Goal: Task Accomplishment & Management: Manage account settings

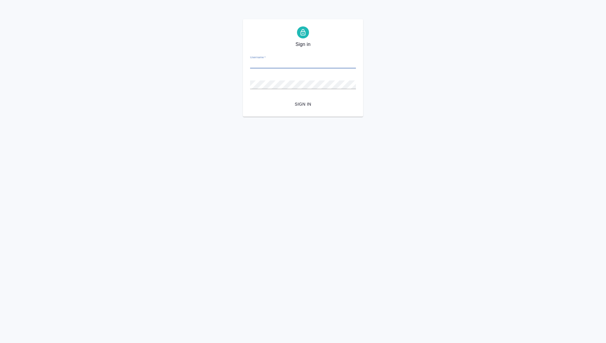
click at [264, 66] on input "Username   *" at bounding box center [303, 64] width 106 height 8
type input "ekaterina.kovaleva@awatera.com"
click at [250, 99] on button "Sign in" at bounding box center [303, 104] width 106 height 11
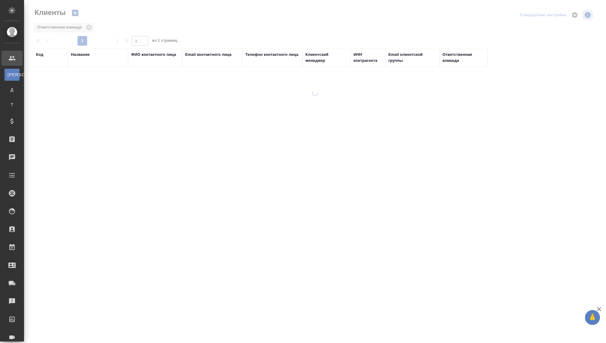
select select "RU"
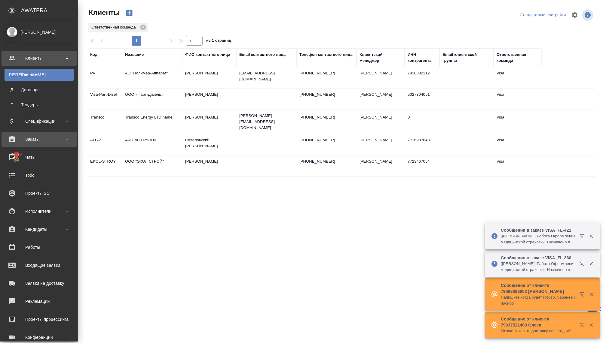
click at [39, 140] on div "Заказы" at bounding box center [39, 139] width 69 height 9
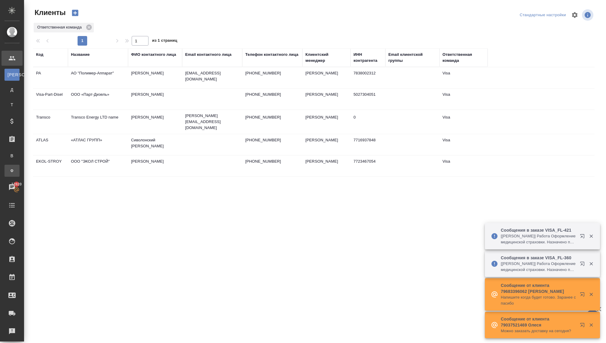
click at [9, 168] on div "Заказы физ. лиц" at bounding box center [4, 171] width 9 height 6
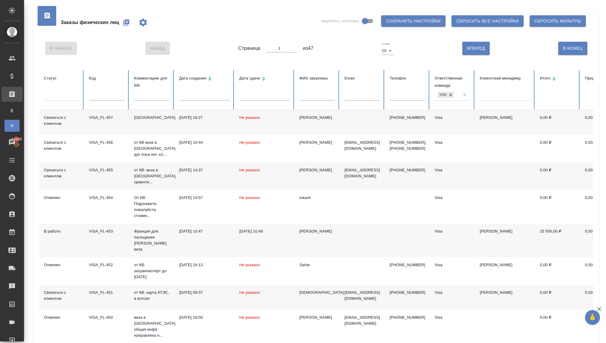
click at [154, 121] on td "Испания" at bounding box center [151, 122] width 45 height 25
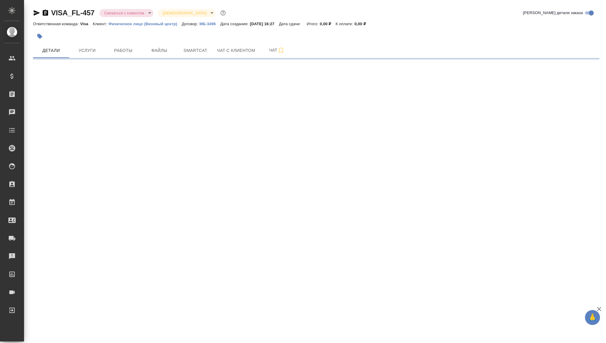
select select "RU"
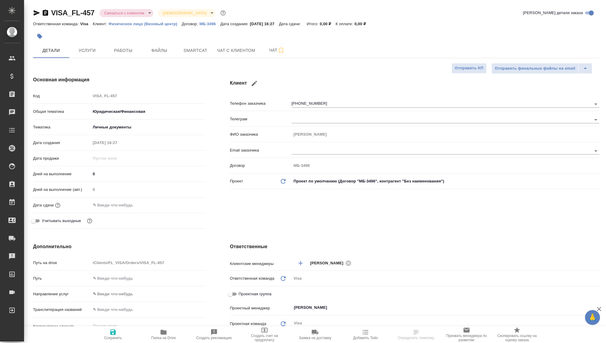
type textarea "x"
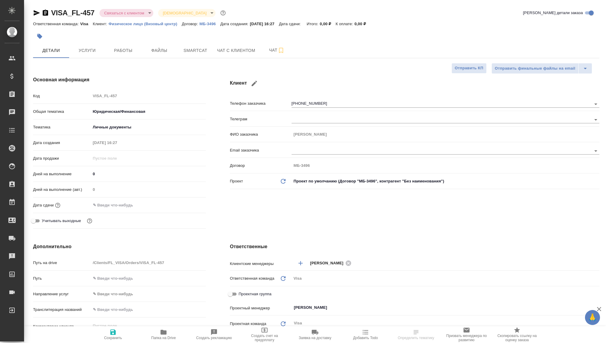
type textarea "x"
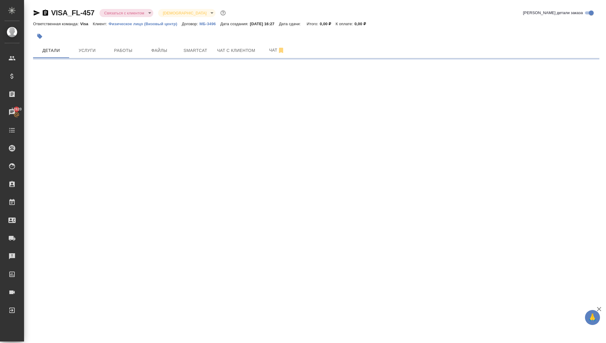
select select "RU"
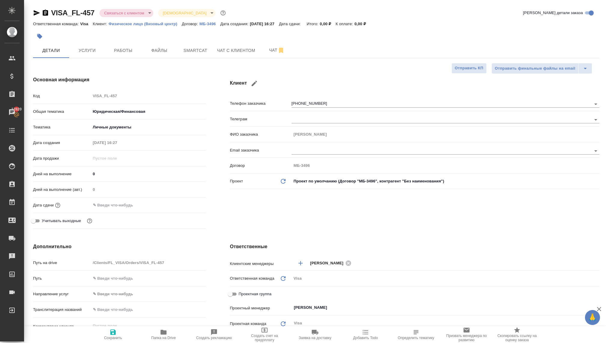
type textarea "x"
click at [84, 53] on span "Услуги" at bounding box center [87, 51] width 29 height 8
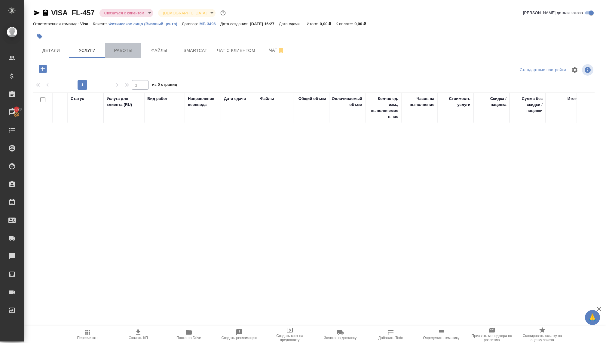
click at [118, 52] on span "Работы" at bounding box center [123, 51] width 29 height 8
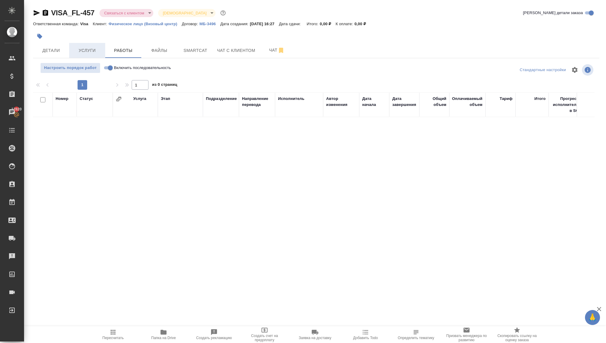
click at [81, 53] on span "Услуги" at bounding box center [87, 51] width 29 height 8
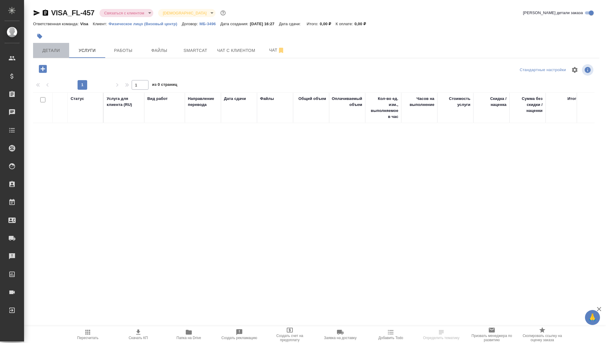
click at [50, 53] on span "Детали" at bounding box center [51, 51] width 29 height 8
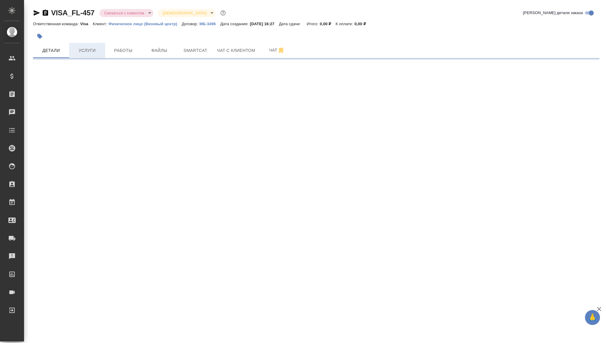
select select "RU"
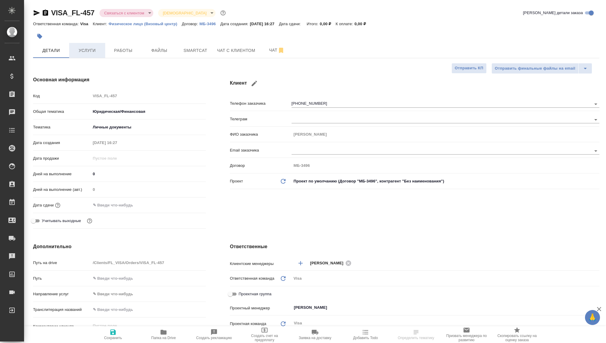
type textarea "x"
click at [81, 53] on span "Услуги" at bounding box center [87, 51] width 29 height 8
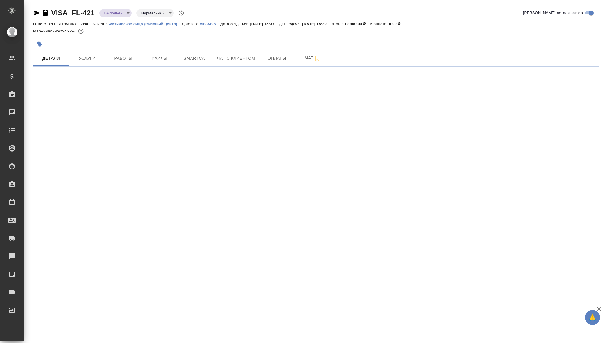
select select "RU"
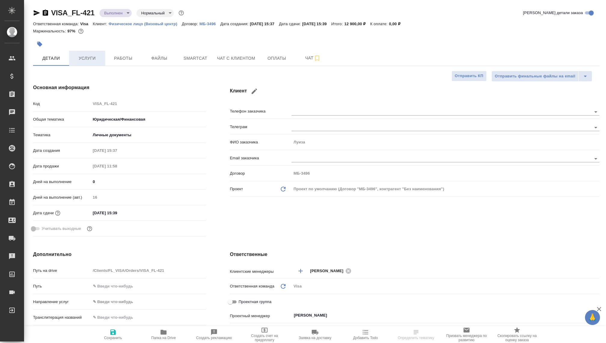
type textarea "x"
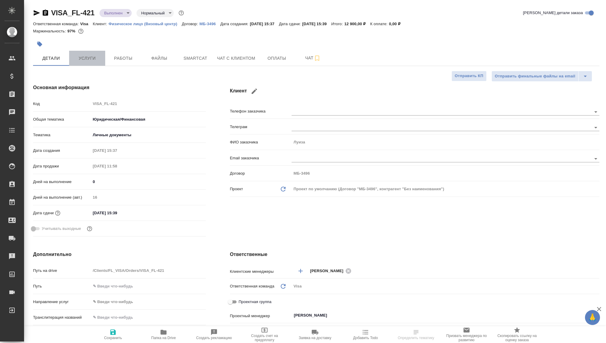
type textarea "x"
click at [84, 55] on span "Услуги" at bounding box center [87, 59] width 29 height 8
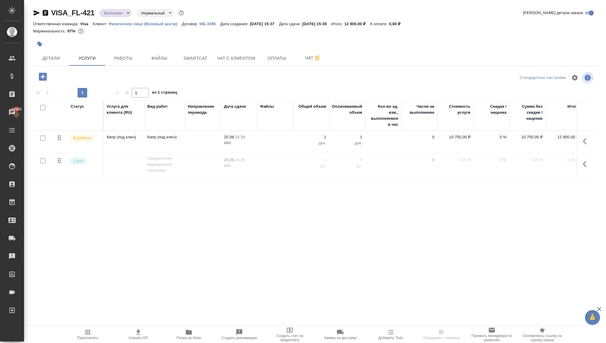
click at [41, 159] on input "checkbox" at bounding box center [42, 161] width 5 height 5
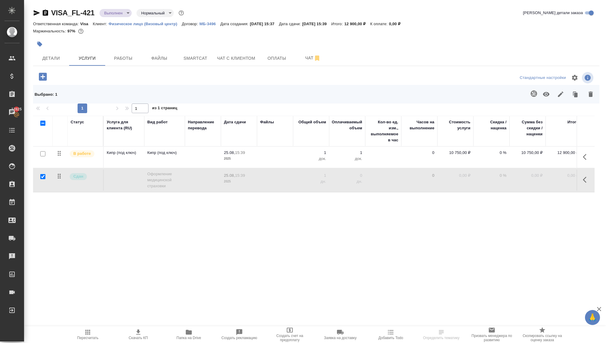
click at [77, 174] on p "Сдан" at bounding box center [78, 177] width 10 height 6
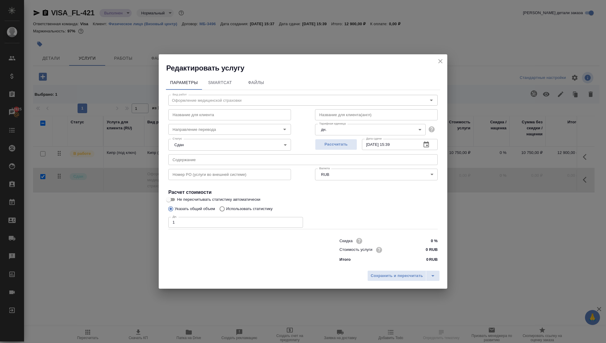
click at [191, 145] on body "🙏 .cls-1 fill:#fff; AWATERA Kovaleva Ekaterina Клиенты Спецификации Заказы 1282…" at bounding box center [303, 171] width 606 height 343
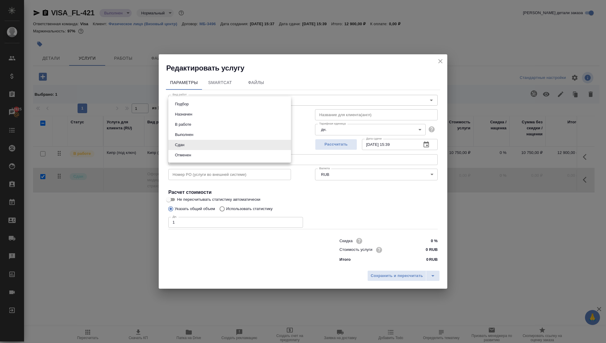
click at [293, 73] on div at bounding box center [303, 171] width 606 height 343
click at [437, 62] on icon "close" at bounding box center [440, 61] width 7 height 7
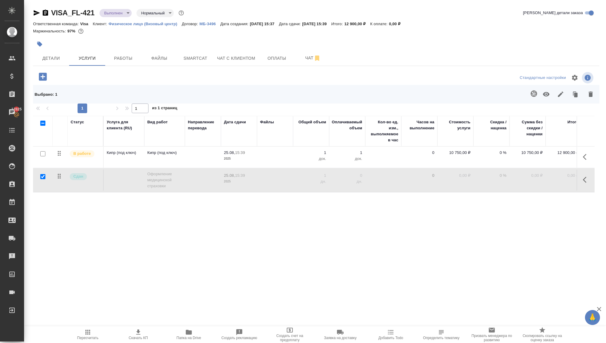
scroll to position [0, 5]
click at [583, 179] on icon "button" at bounding box center [586, 179] width 7 height 7
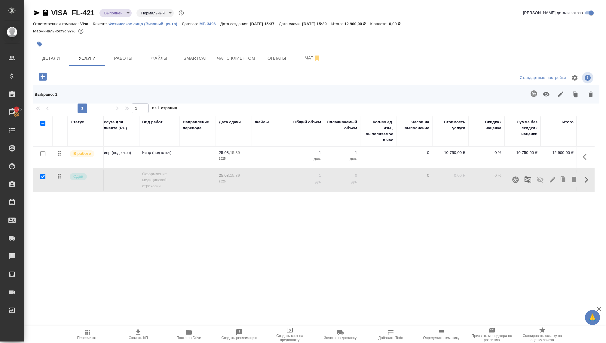
click at [520, 222] on div "Статус Услуга для клиента (RU) Вид работ Направление перевода Дата сдачи Файлы …" at bounding box center [313, 180] width 561 height 129
click at [587, 184] on button "button" at bounding box center [586, 180] width 14 height 14
click at [41, 174] on input "checkbox" at bounding box center [42, 176] width 5 height 5
checkbox input "false"
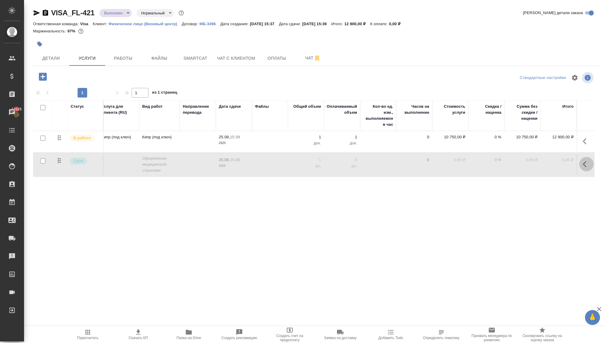
click at [583, 163] on icon "button" at bounding box center [585, 164] width 4 height 6
click at [173, 201] on div "Статус Услуга для клиента (RU) Вид работ Направление перевода Дата сдачи Файлы …" at bounding box center [313, 164] width 561 height 129
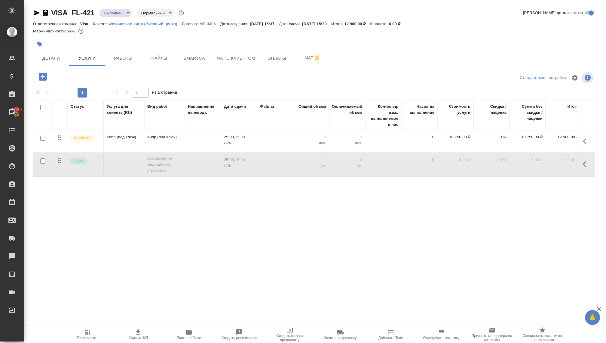
click at [159, 141] on td "Кипр (под ключ)" at bounding box center [164, 141] width 41 height 21
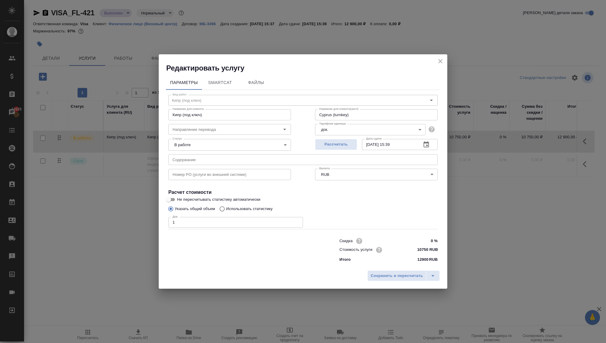
drag, startPoint x: 410, startPoint y: 250, endPoint x: 430, endPoint y: 249, distance: 19.8
click at [431, 249] on div "Стоимость услуги 10750 RUB" at bounding box center [388, 250] width 98 height 9
drag, startPoint x: 415, startPoint y: 249, endPoint x: 430, endPoint y: 250, distance: 15.0
click at [430, 250] on input "10750 RUB" at bounding box center [426, 250] width 22 height 9
paste input "333333"
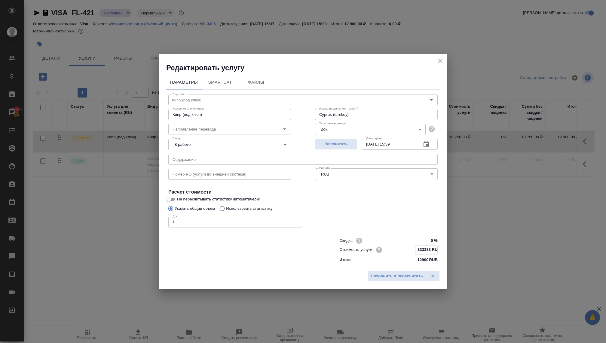
click at [424, 249] on input "333333 RUB" at bounding box center [426, 250] width 22 height 9
type input "3333.33 RUB"
click at [404, 274] on span "Сохранить и пересчитать" at bounding box center [396, 276] width 52 height 7
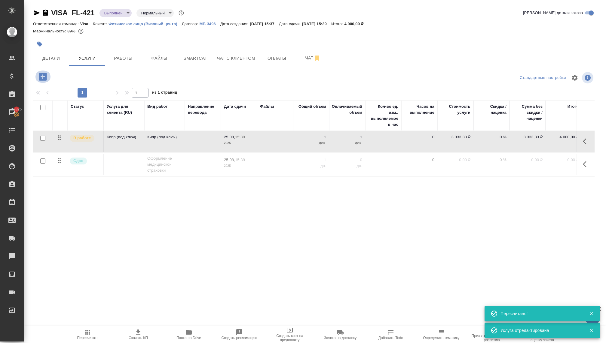
click at [43, 76] on icon "button" at bounding box center [43, 77] width 11 height 11
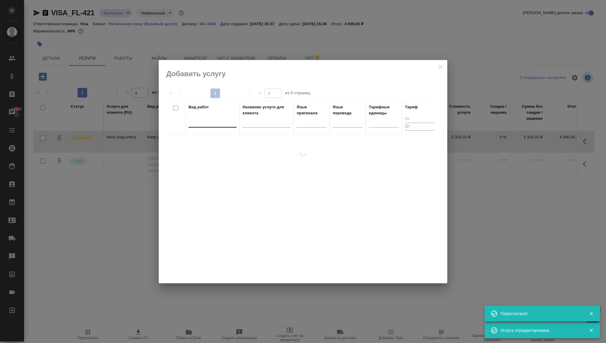
click at [214, 117] on div at bounding box center [212, 121] width 48 height 9
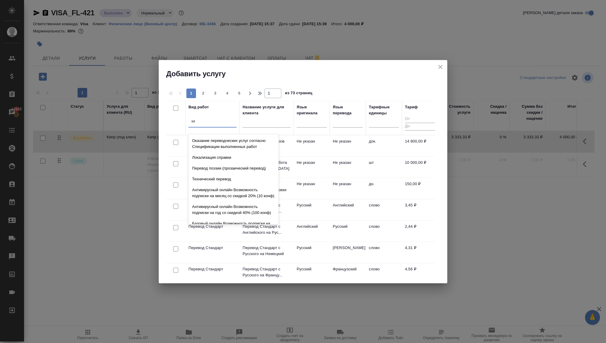
type input "к"
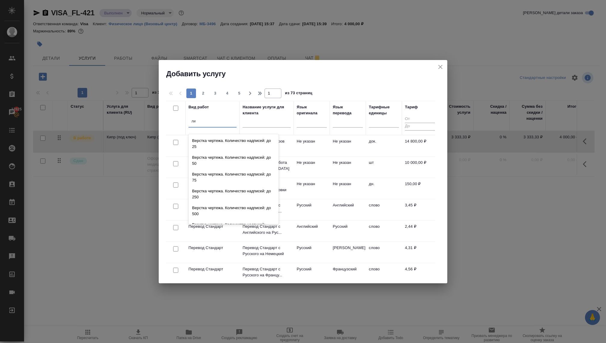
type input "л"
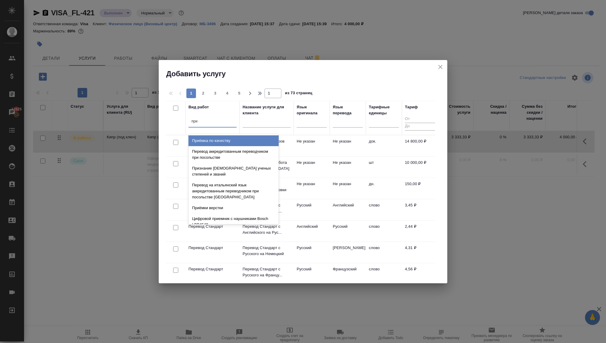
type input "при л"
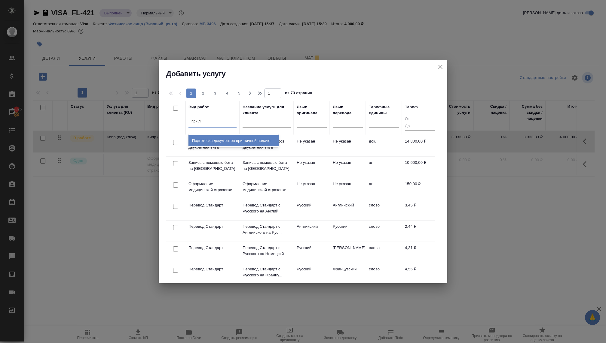
click at [197, 140] on div "Подготовка документов при личной подаче" at bounding box center [233, 140] width 90 height 11
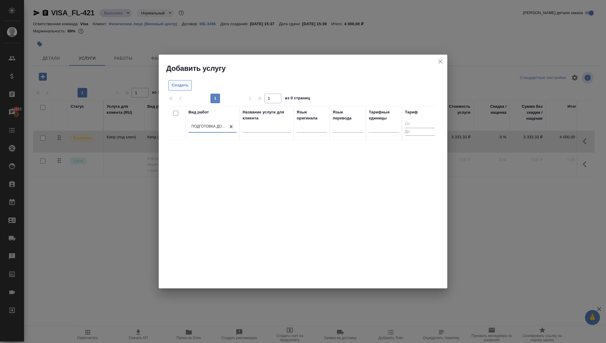
click at [178, 86] on span "Создать" at bounding box center [180, 85] width 17 height 7
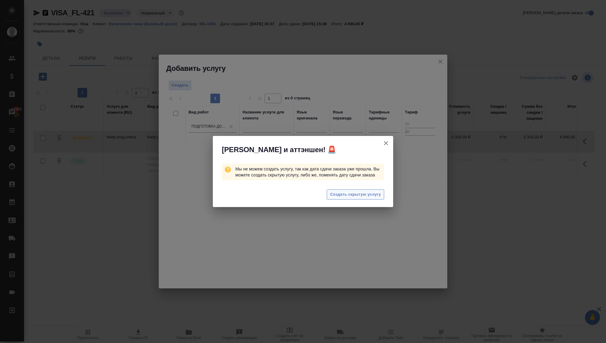
click at [335, 196] on span "Создать скрытую услугу" at bounding box center [355, 194] width 51 height 7
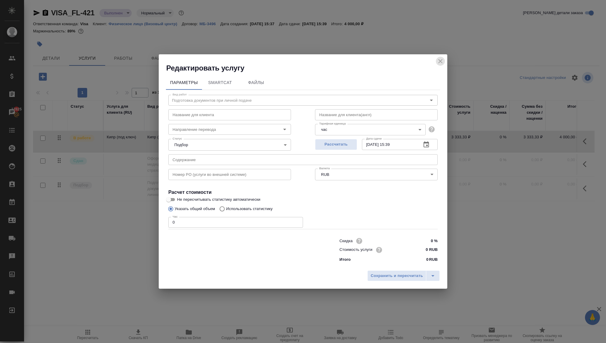
click at [438, 62] on icon "close" at bounding box center [440, 61] width 7 height 7
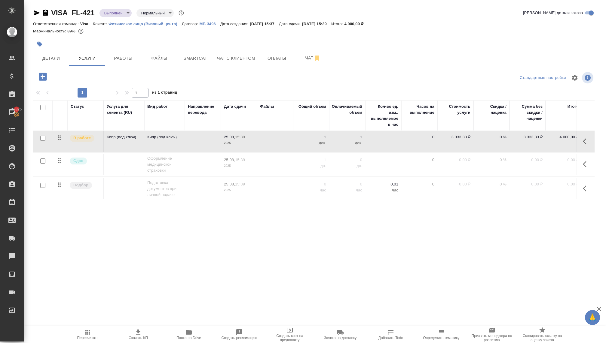
click at [38, 184] on div at bounding box center [43, 185] width 14 height 8
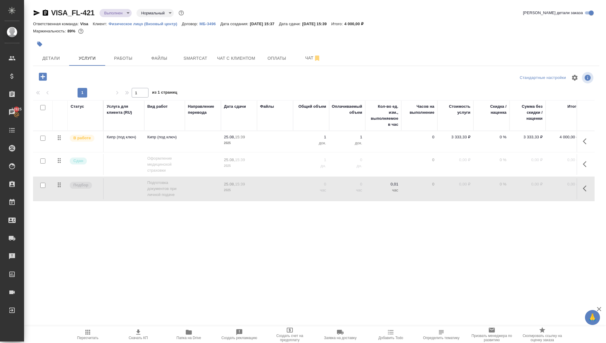
click at [42, 183] on input "checkbox" at bounding box center [42, 185] width 5 height 5
checkbox input "true"
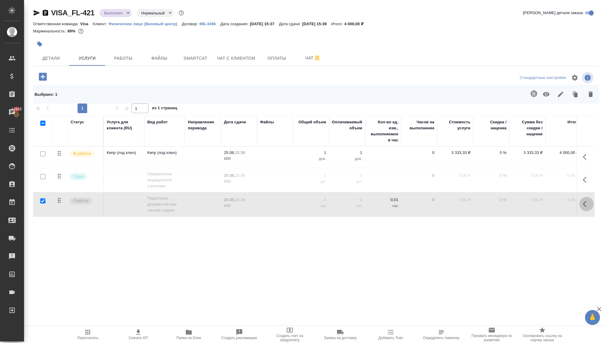
click at [583, 202] on icon "button" at bounding box center [586, 204] width 7 height 7
click at [571, 201] on icon "button" at bounding box center [573, 203] width 7 height 7
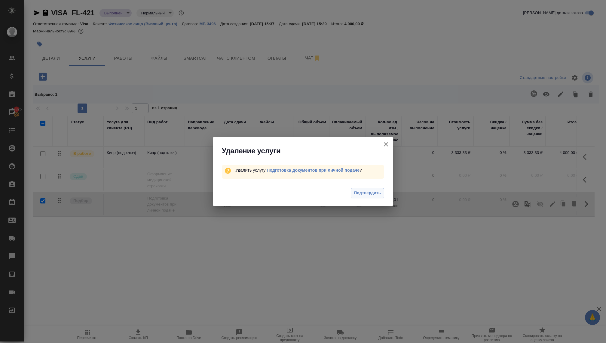
click at [365, 190] on span "Подтвердить" at bounding box center [367, 193] width 27 height 7
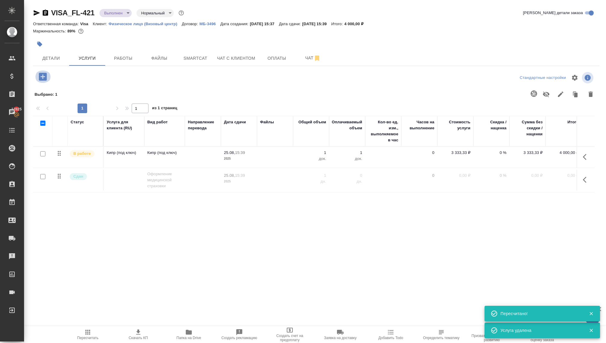
click at [38, 75] on icon "button" at bounding box center [43, 77] width 11 height 11
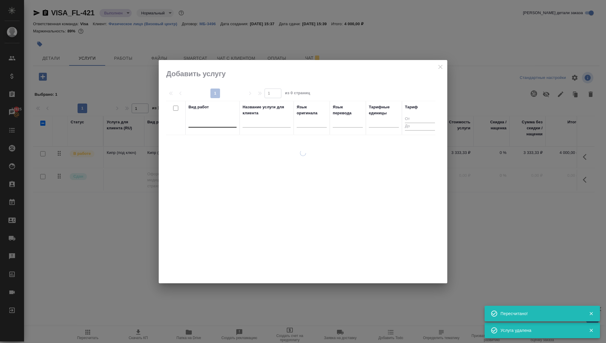
click at [197, 120] on div at bounding box center [212, 121] width 48 height 9
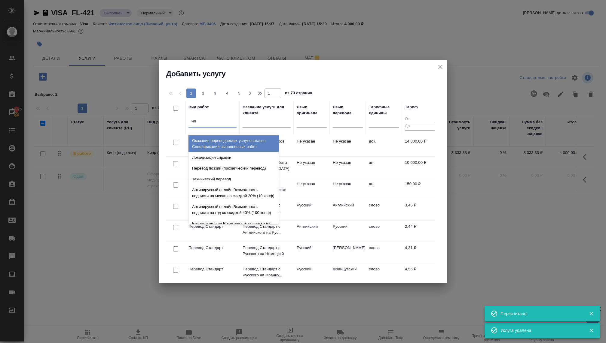
type input "кипр"
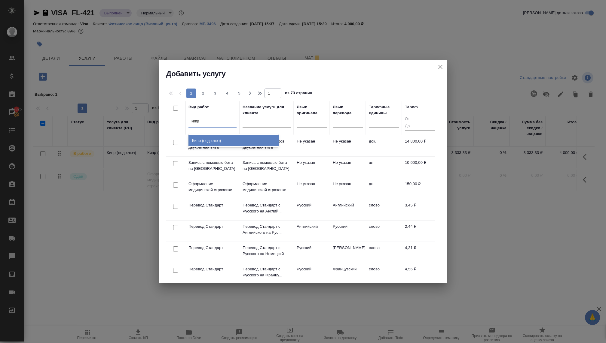
click at [199, 141] on div "Кипр (под ключ)" at bounding box center [233, 140] width 90 height 11
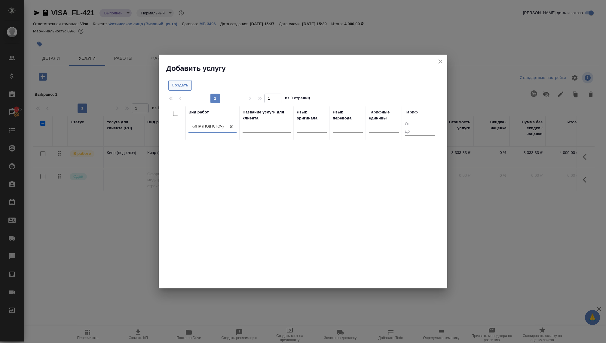
click at [180, 83] on span "Создать" at bounding box center [180, 85] width 17 height 7
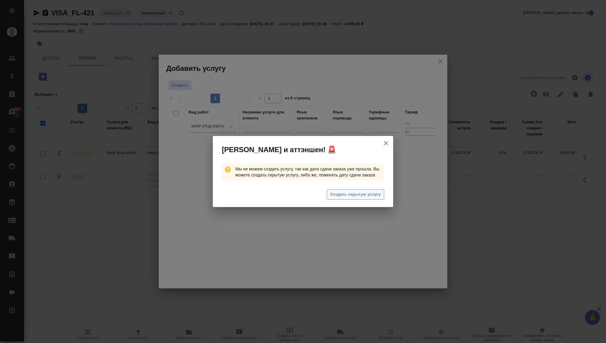
click at [357, 196] on span "Создать скрытую услугу" at bounding box center [355, 194] width 51 height 7
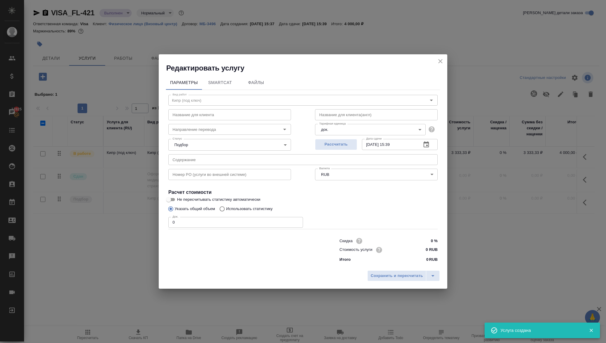
click at [402, 249] on div "Стоимость услуги 0 RUB" at bounding box center [388, 250] width 98 height 9
click at [423, 250] on input "0 RUB" at bounding box center [426, 250] width 22 height 9
paste input "333333"
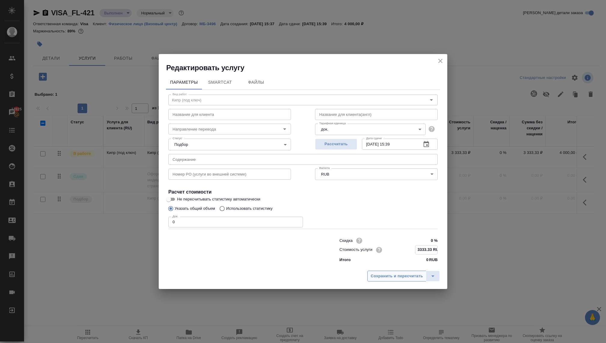
type input "3333.33 RUB"
click at [412, 273] on span "Сохранить и пересчитать" at bounding box center [396, 276] width 52 height 7
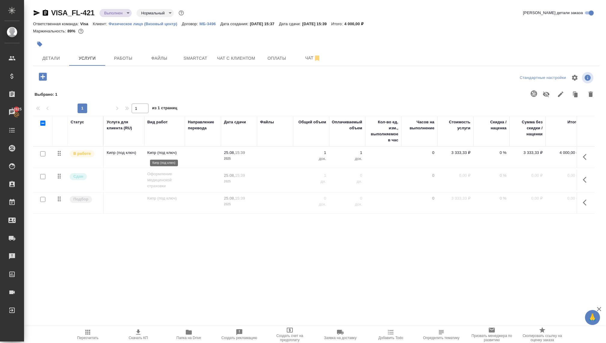
click at [155, 154] on p "Кипр (под ключ)" at bounding box center [164, 153] width 35 height 6
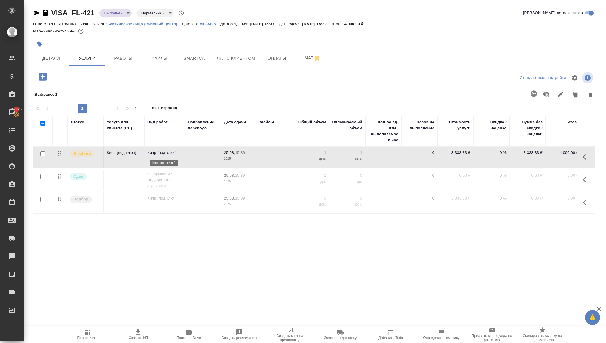
click at [155, 154] on p "Кипр (под ключ)" at bounding box center [164, 153] width 35 height 6
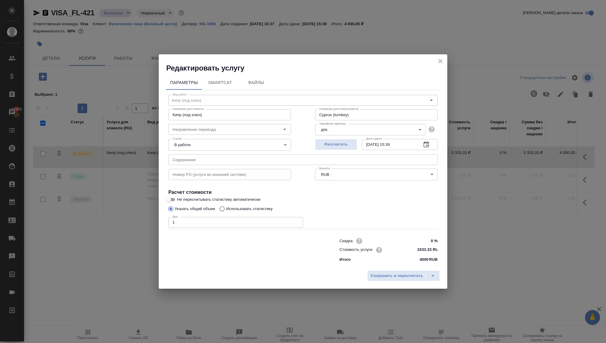
click at [435, 59] on div "Редактировать услугу" at bounding box center [303, 63] width 288 height 19
click at [439, 59] on icon "close" at bounding box center [440, 61] width 7 height 7
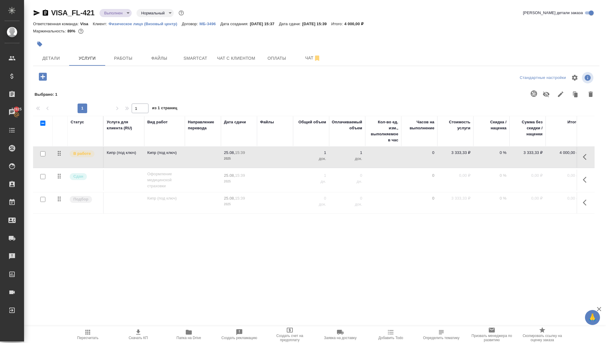
click at [169, 158] on td "Кипр (под ключ)" at bounding box center [164, 157] width 41 height 21
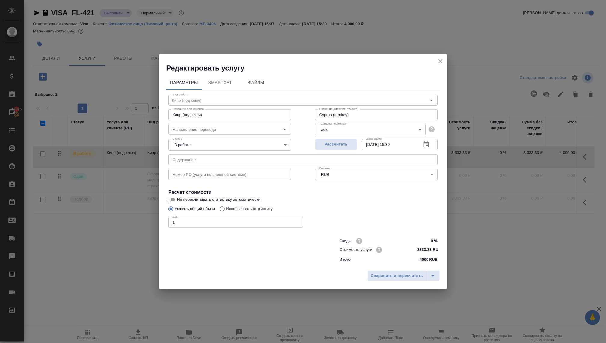
drag, startPoint x: 412, startPoint y: 248, endPoint x: 441, endPoint y: 247, distance: 29.2
click at [441, 247] on div "Параметры SmartCat Файлы Вид работ Кипр (под ключ) Вид работ Название для клиен…" at bounding box center [303, 170] width 288 height 195
click at [418, 248] on input "3333.33 RUB" at bounding box center [426, 250] width 22 height 9
drag, startPoint x: 429, startPoint y: 247, endPoint x: 404, endPoint y: 247, distance: 24.9
click at [404, 247] on div "Стоимость услуги 3333.33 RUB" at bounding box center [388, 249] width 98 height 9
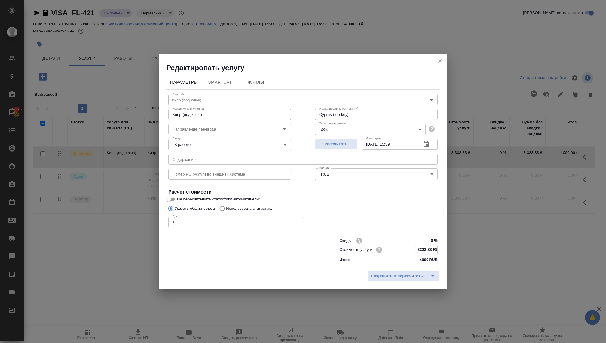
type input "3 RUB"
paste input "741667 RUB"
type input "7416.67 RUB"
click at [400, 276] on span "Сохранить и пересчитать" at bounding box center [396, 276] width 52 height 7
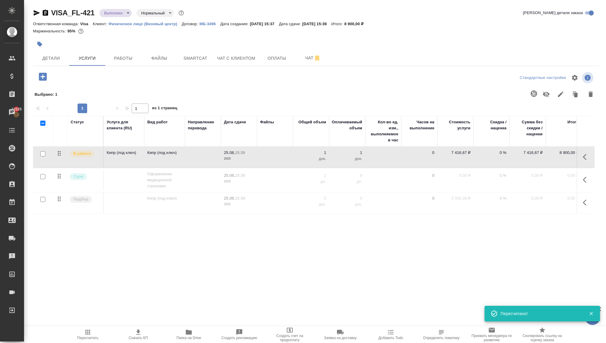
scroll to position [0, 5]
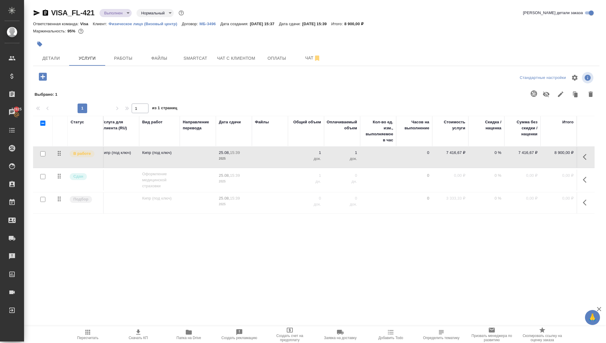
click at [582, 201] on button "button" at bounding box center [586, 203] width 14 height 14
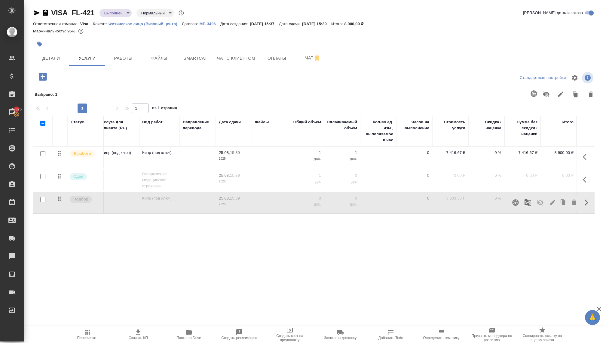
click at [582, 201] on button "button" at bounding box center [586, 203] width 14 height 14
click at [54, 60] on span "Детали" at bounding box center [51, 59] width 29 height 8
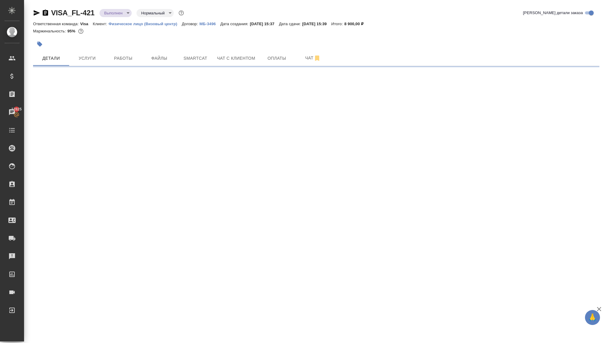
select select "RU"
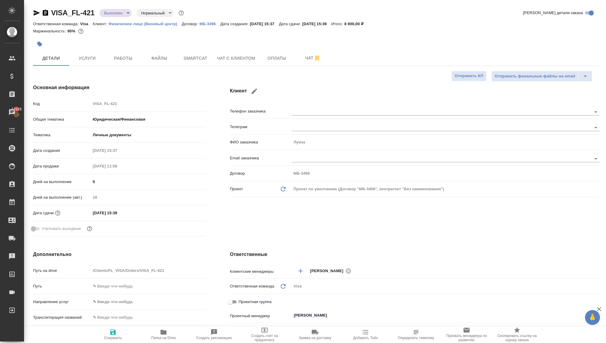
type textarea "x"
click at [81, 59] on span "Услуги" at bounding box center [87, 59] width 29 height 8
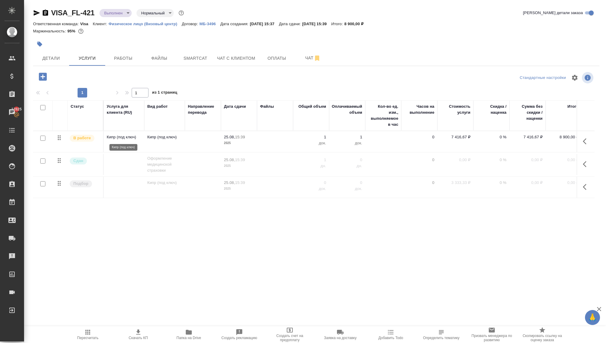
click at [120, 138] on p "Кипр (под ключ)" at bounding box center [124, 137] width 35 height 6
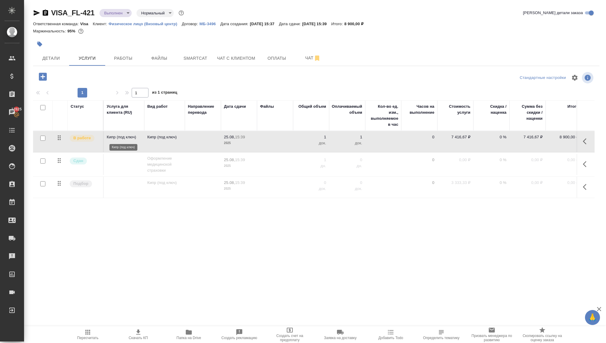
click at [120, 138] on p "Кипр (под ключ)" at bounding box center [124, 137] width 35 height 6
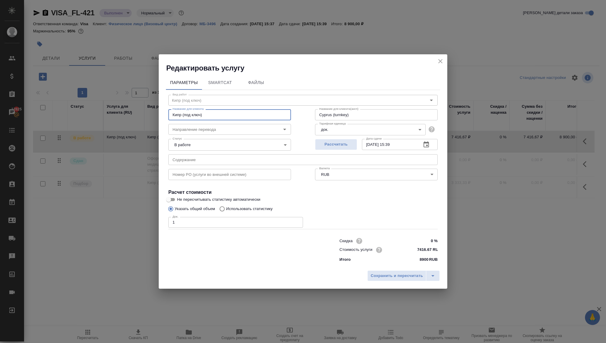
click at [193, 118] on input "Кипр (под ключ)" at bounding box center [229, 114] width 123 height 11
type input "Кипр (личная подача)"
click at [356, 112] on input "Cyprus (turnkey)" at bounding box center [376, 114] width 123 height 11
drag, startPoint x: 352, startPoint y: 113, endPoint x: 332, endPoint y: 115, distance: 19.9
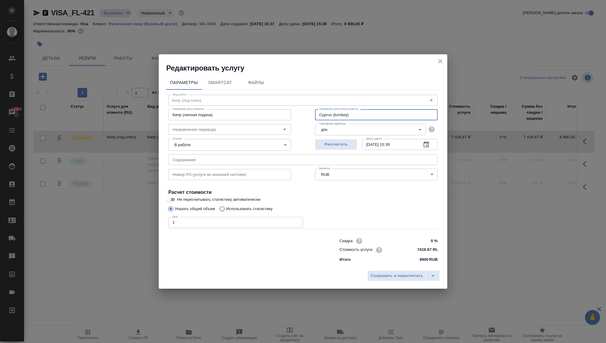
click at [332, 115] on input "Cyprus (turnkey)" at bounding box center [376, 114] width 123 height 11
type input "[GEOGRAPHIC_DATA]"
click at [391, 286] on div "Сохранить и пересчитать" at bounding box center [303, 278] width 288 height 21
click at [391, 276] on span "Сохранить и пересчитать" at bounding box center [396, 276] width 52 height 7
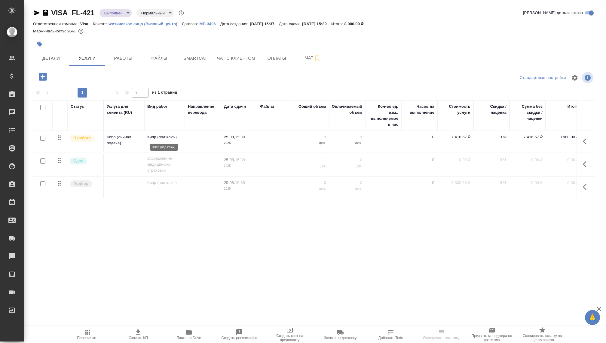
click at [162, 140] on p "Кипр (под ключ)" at bounding box center [164, 137] width 35 height 6
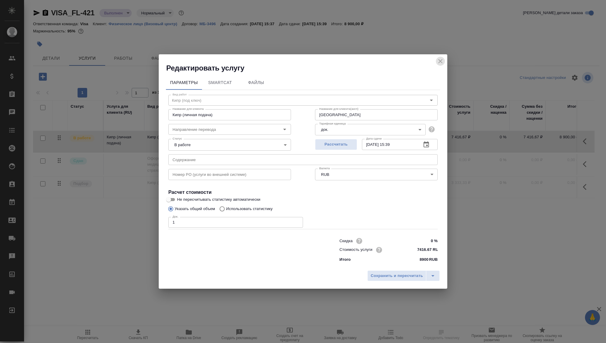
click at [438, 61] on icon "close" at bounding box center [440, 61] width 7 height 7
